Goal: Find specific page/section: Find specific page/section

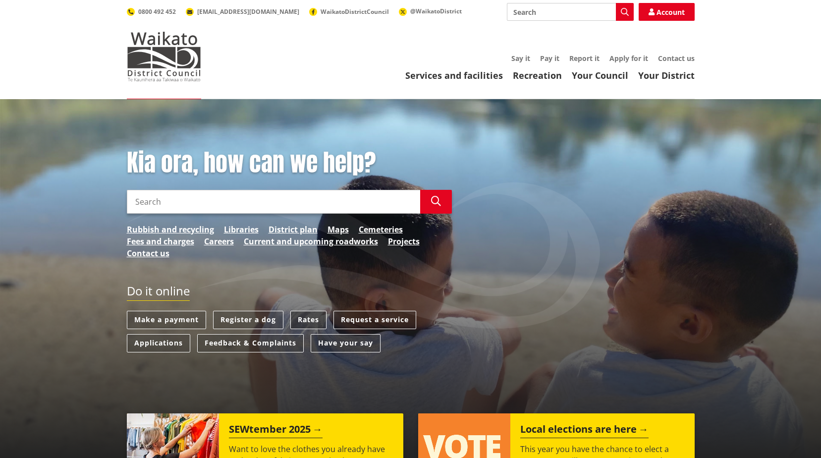
drag, startPoint x: 0, startPoint y: 0, endPoint x: 307, endPoint y: 319, distance: 442.9
click at [307, 319] on link "Rates" at bounding box center [308, 320] width 36 height 18
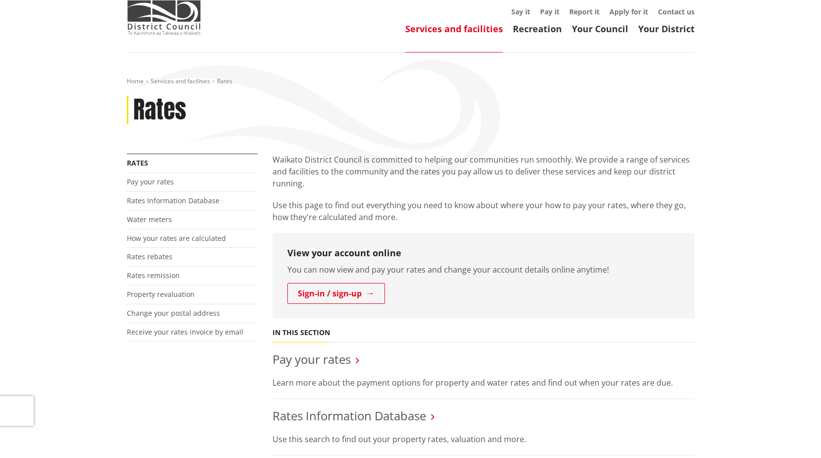
scroll to position [149, 0]
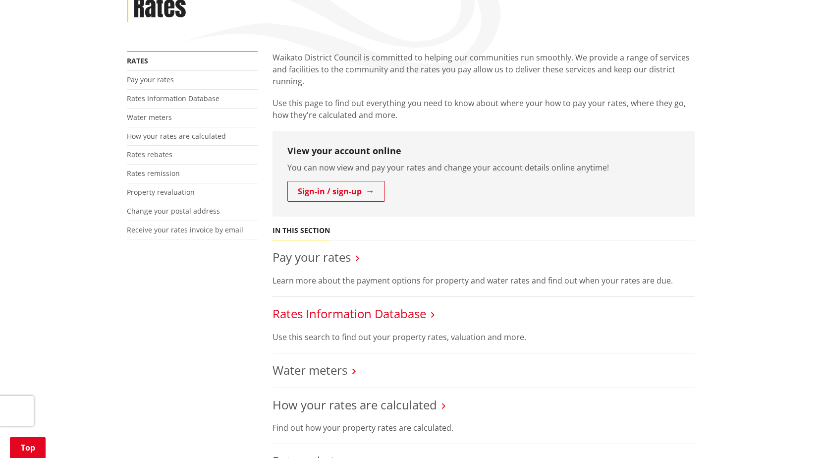
click at [411, 314] on link "Rates Information Database" at bounding box center [350, 313] width 154 height 16
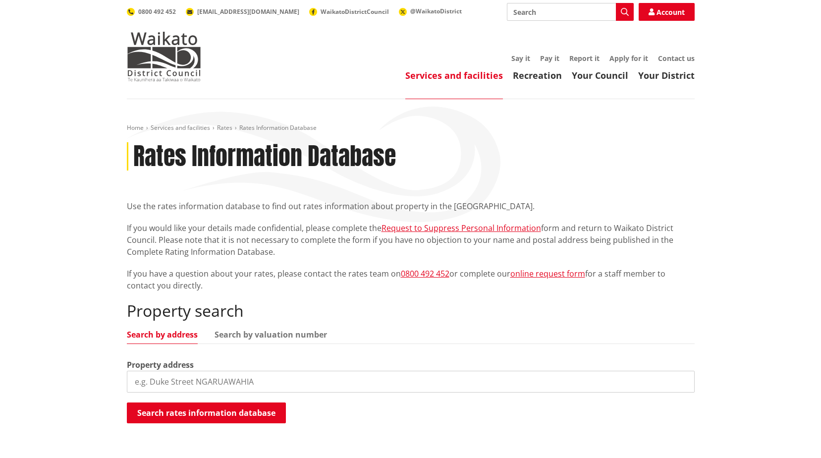
click at [212, 387] on input "search" at bounding box center [411, 382] width 568 height 22
type input "[STREET_ADDRESS][PERSON_NAME]"
click at [213, 410] on button "Search rates information database" at bounding box center [206, 412] width 159 height 21
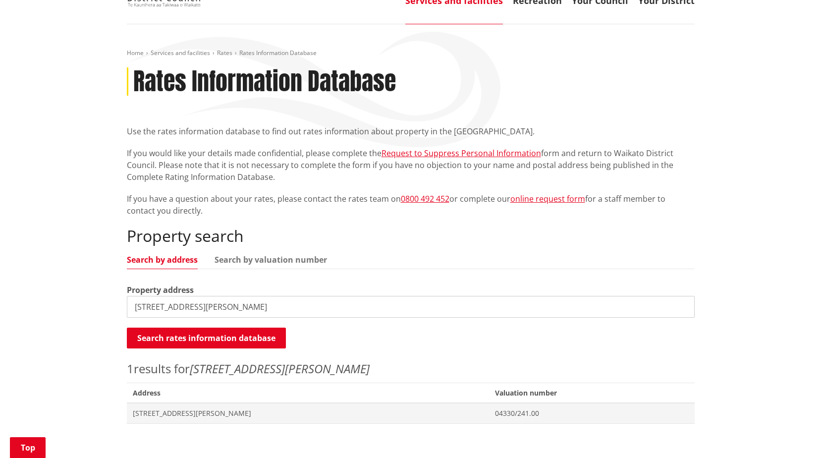
scroll to position [149, 0]
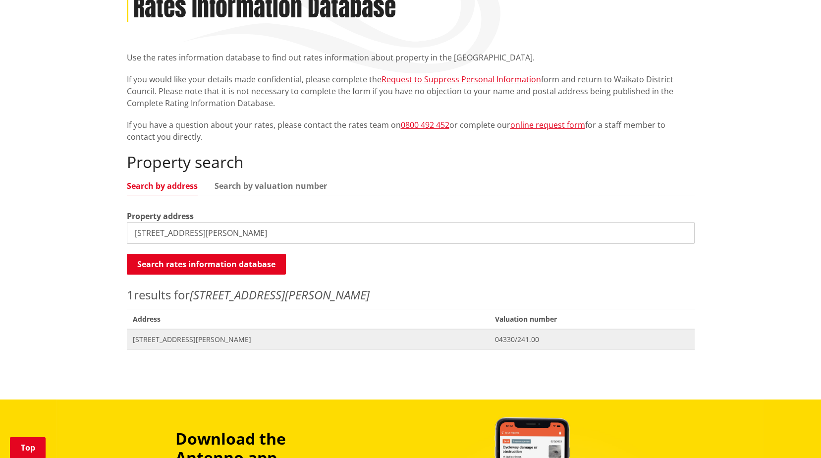
click at [178, 341] on span "[STREET_ADDRESS][PERSON_NAME]" at bounding box center [308, 339] width 351 height 10
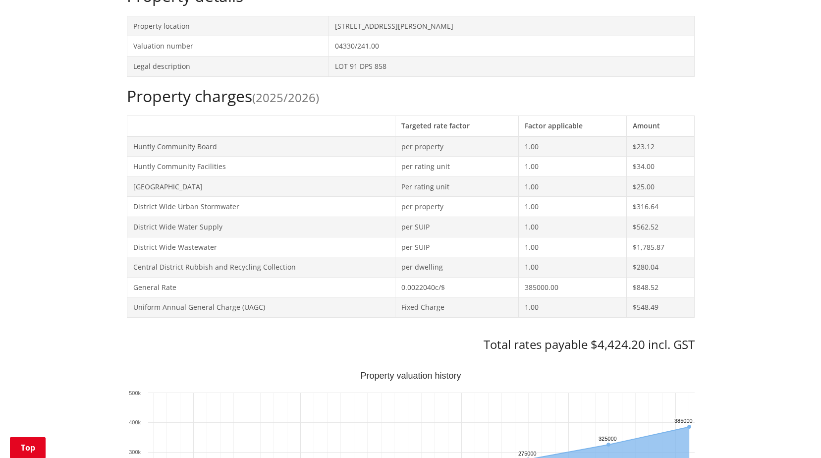
scroll to position [521, 0]
